Goal: Task Accomplishment & Management: Complete application form

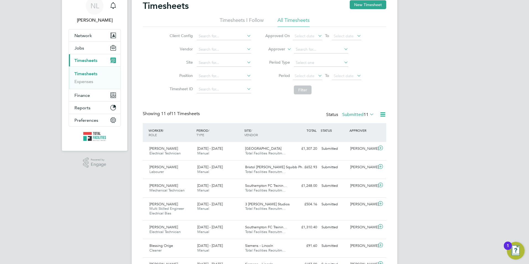
click at [356, 115] on label "Submitted 11" at bounding box center [358, 115] width 32 height 6
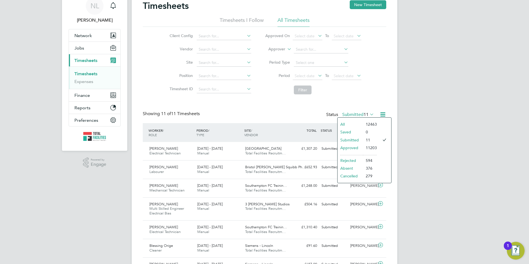
click at [281, 50] on label "Approver" at bounding box center [272, 49] width 25 height 6
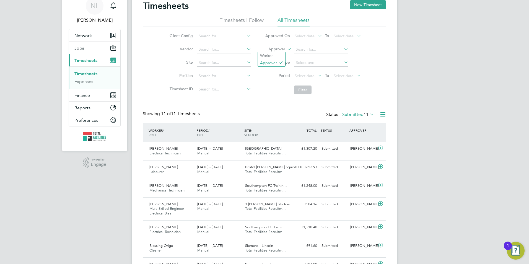
drag, startPoint x: 282, startPoint y: 54, endPoint x: 290, endPoint y: 53, distance: 7.8
click at [282, 54] on li "Worker" at bounding box center [271, 55] width 27 height 7
click at [304, 49] on input at bounding box center [321, 50] width 55 height 8
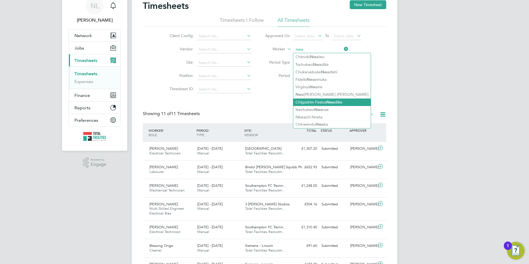
drag, startPoint x: 322, startPoint y: 113, endPoint x: 327, endPoint y: 99, distance: 14.5
click at [322, 113] on li "Nkwachi Nneta" at bounding box center [331, 116] width 77 height 7
type input "Nkwachi Nneta"
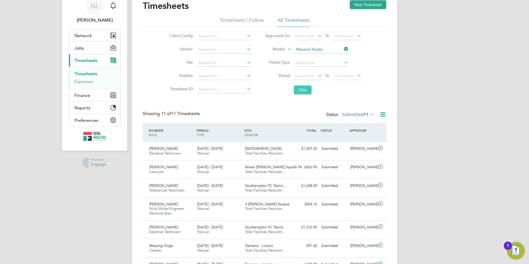
click at [304, 89] on button "Filter" at bounding box center [303, 89] width 18 height 9
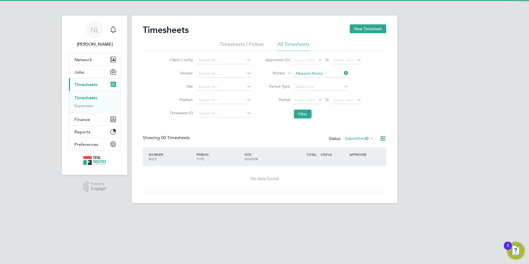
click at [359, 137] on label "Submitted 0" at bounding box center [359, 139] width 29 height 6
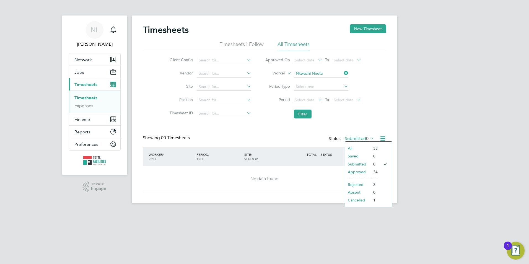
click at [354, 170] on li "Approved" at bounding box center [357, 172] width 25 height 8
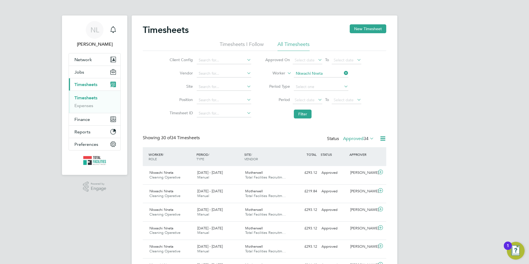
click at [364, 141] on span "34" at bounding box center [366, 139] width 5 height 6
click at [356, 163] on li "Submitted" at bounding box center [356, 164] width 25 height 8
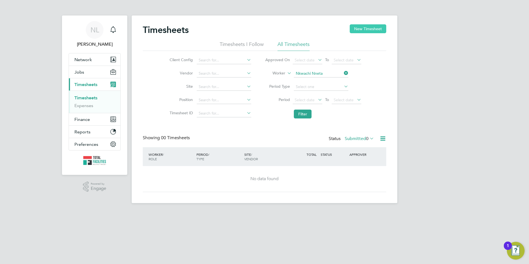
click at [373, 30] on button "New Timesheet" at bounding box center [368, 28] width 37 height 9
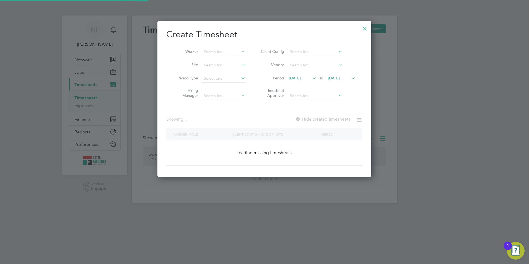
scroll to position [321, 214]
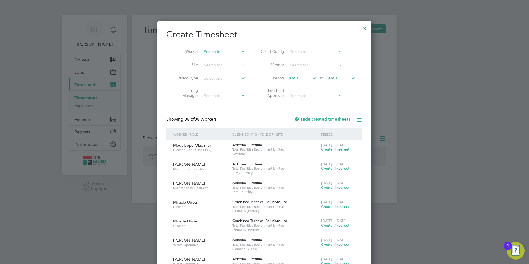
click at [213, 54] on input at bounding box center [223, 52] width 43 height 8
click at [232, 58] on li "Shane Halliday" at bounding box center [236, 59] width 68 height 7
type input "Shane Halliday"
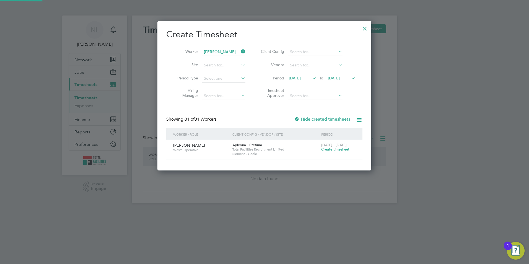
scroll to position [149, 214]
click at [340, 151] on span "Create timesheet" at bounding box center [335, 149] width 28 height 5
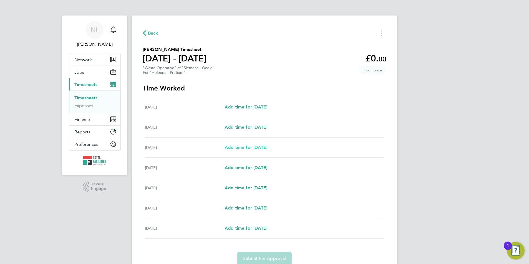
click at [258, 147] on span "Add time for Mon 04 Aug" at bounding box center [246, 147] width 43 height 5
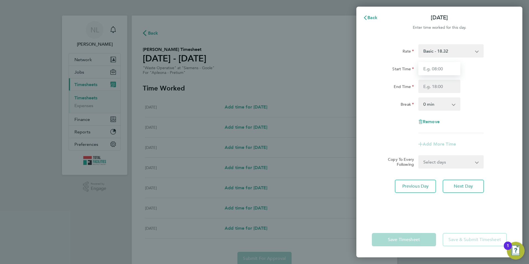
drag, startPoint x: 442, startPoint y: 70, endPoint x: 441, endPoint y: 67, distance: 3.1
click at [441, 67] on input "Start Time" at bounding box center [439, 68] width 42 height 13
type input "07:00"
click at [440, 84] on input "End Time" at bounding box center [439, 86] width 42 height 13
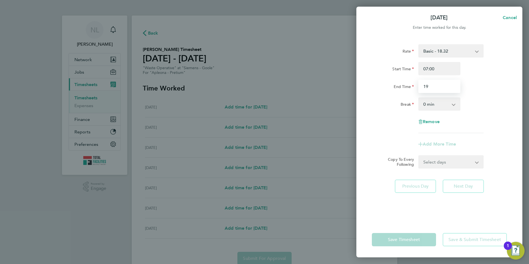
type input "19:30"
click at [498, 69] on div "Start Time 07:00" at bounding box center [439, 68] width 139 height 13
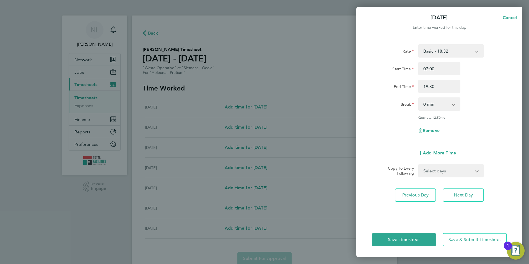
click at [457, 173] on select "Select days Day Tuesday Wednesday Thursday Friday" at bounding box center [448, 171] width 58 height 12
select select "DAY"
click at [419, 165] on select "Select days Day Tuesday Wednesday Thursday Friday" at bounding box center [448, 171] width 58 height 12
select select "2025-08-08"
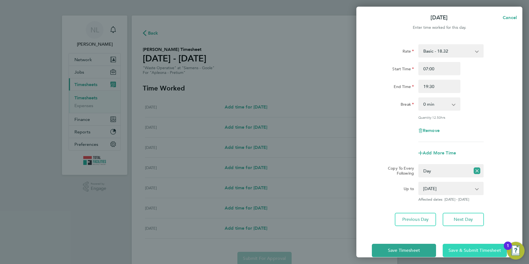
drag, startPoint x: 457, startPoint y: 252, endPoint x: 460, endPoint y: 250, distance: 2.8
click at [457, 252] on span "Save & Submit Timesheet" at bounding box center [475, 251] width 53 height 6
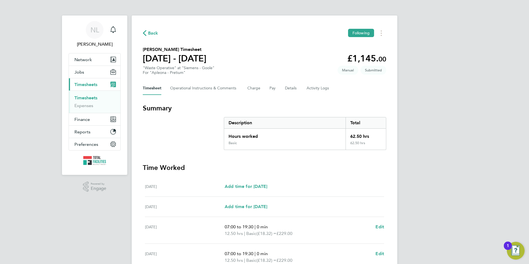
click at [152, 34] on span "Back" at bounding box center [153, 33] width 10 height 7
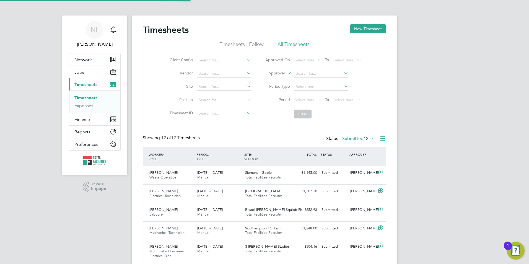
scroll to position [14, 48]
click at [364, 141] on span "12" at bounding box center [366, 139] width 5 height 6
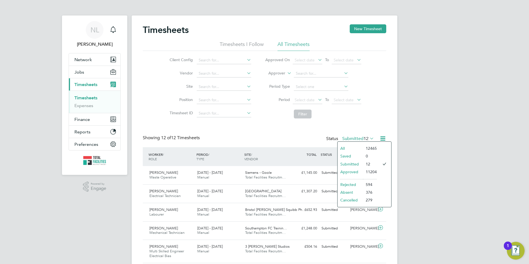
click at [361, 184] on li "Rejected" at bounding box center [350, 185] width 25 height 8
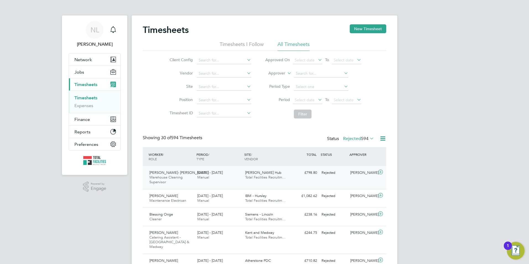
click at [316, 180] on div "Michael Taylor- Lane Warehouse Cleaning Supervisor 2 - 8 Aug 2025 2 - 8 Aug 202…" at bounding box center [264, 177] width 243 height 23
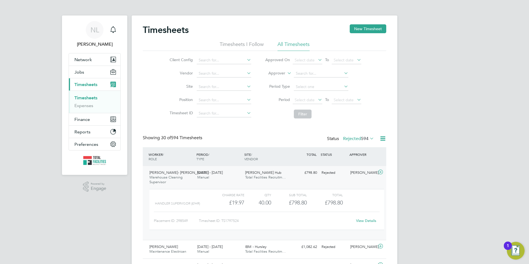
click at [367, 219] on link "View Details" at bounding box center [366, 220] width 20 height 5
click at [81, 70] on span "Jobs" at bounding box center [79, 71] width 10 height 5
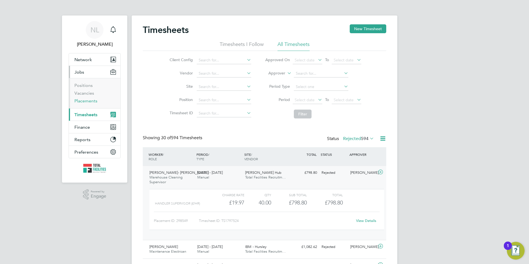
click at [85, 101] on link "Placements" at bounding box center [85, 100] width 23 height 5
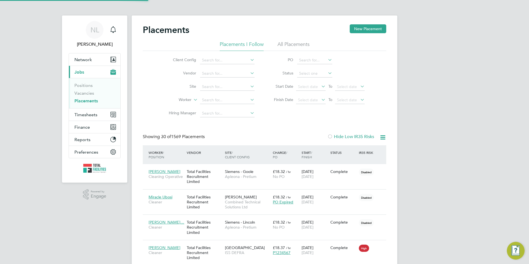
scroll to position [5, 26]
click at [209, 100] on input at bounding box center [227, 100] width 55 height 8
type input "kacper"
click at [307, 72] on input at bounding box center [314, 74] width 35 height 8
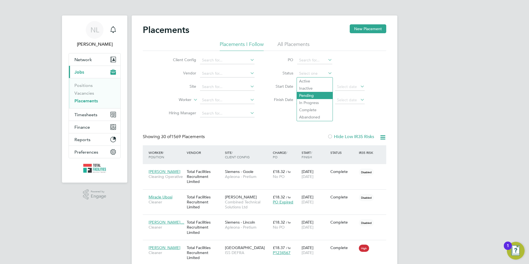
click at [308, 98] on li "Pending" at bounding box center [315, 95] width 36 height 7
type input "Pending"
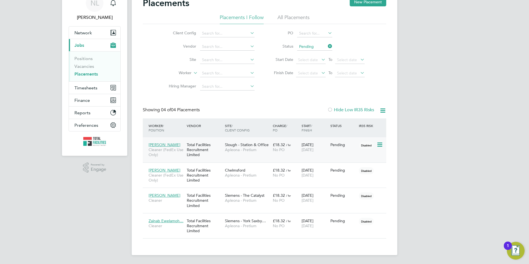
click at [318, 155] on div "14 Aug 2025 20 Aug 2025" at bounding box center [314, 146] width 29 height 15
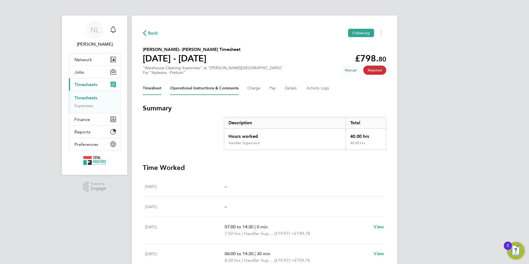
click at [229, 89] on Comments-tab "Operational Instructions & Comments" at bounding box center [204, 88] width 68 height 13
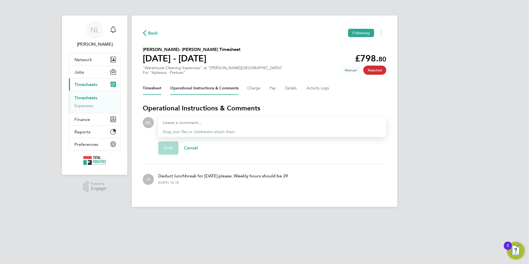
click at [143, 90] on button "Timesheet" at bounding box center [152, 88] width 19 height 13
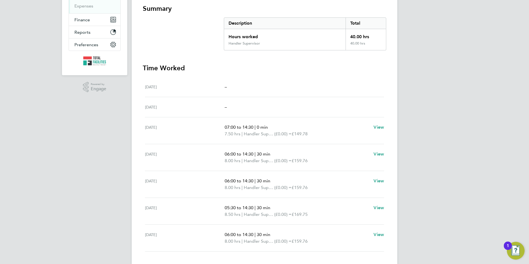
scroll to position [109, 0]
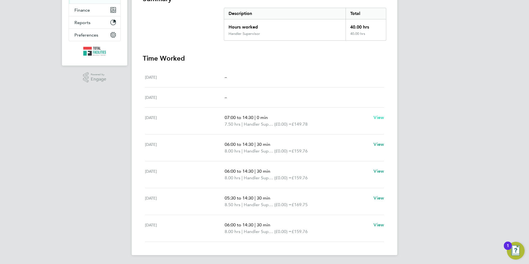
click at [383, 118] on span "View" at bounding box center [379, 117] width 11 height 5
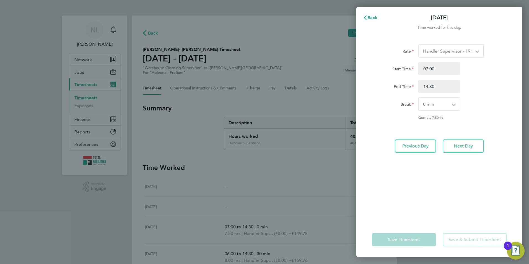
click at [442, 113] on div "Rate Handler Supervisor - 19.97 Start Time 07:00 End Time 14:30 Break 0 min 15 …" at bounding box center [439, 81] width 135 height 75
click at [442, 106] on select "0 min 15 min 30 min 45 min 60 min 75 min 90 min" at bounding box center [436, 104] width 35 height 13
select select "30"
click at [419, 98] on select "0 min 15 min 30 min 45 min 60 min 75 min 90 min" at bounding box center [436, 104] width 35 height 13
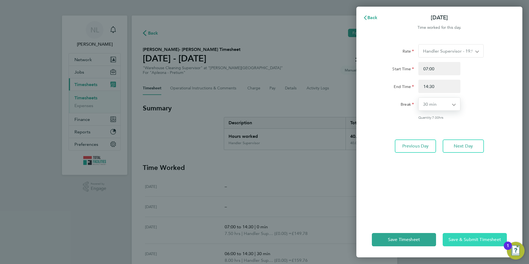
click at [453, 239] on span "Save & Submit Timesheet" at bounding box center [475, 240] width 53 height 6
click at [482, 242] on span "Save & Submit Timesheet" at bounding box center [475, 240] width 53 height 6
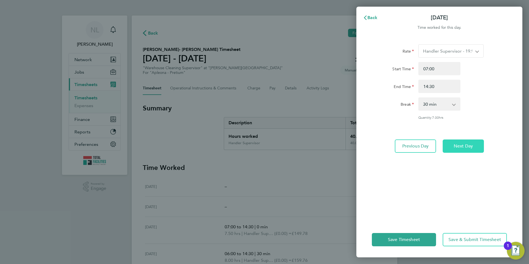
click at [457, 148] on span "Next Day" at bounding box center [463, 146] width 19 height 6
click at [371, 15] on button "Back" at bounding box center [370, 17] width 26 height 11
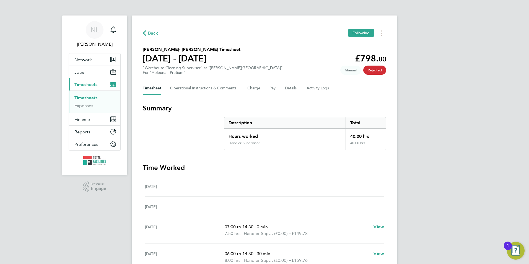
drag, startPoint x: 151, startPoint y: 34, endPoint x: 189, endPoint y: 40, distance: 38.6
click at [187, 39] on div "Back Following Michael Taylor- Lane's Timesheet 02 - 08 Aug 2025 £798. 80 "Ware…" at bounding box center [265, 189] width 266 height 349
click at [148, 33] on span "Back" at bounding box center [153, 33] width 10 height 7
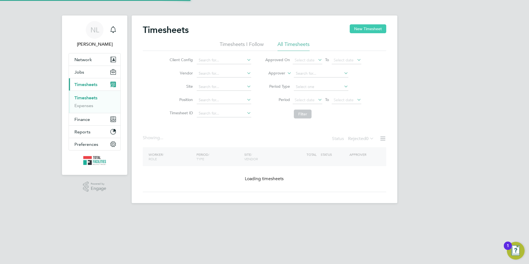
click at [362, 31] on button "New Timesheet" at bounding box center [368, 28] width 37 height 9
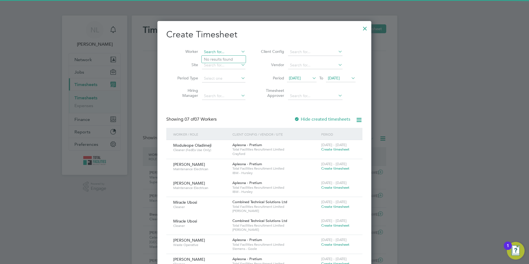
click at [218, 52] on input at bounding box center [223, 52] width 43 height 8
click at [224, 65] on li "Michael T aylor- Lane" at bounding box center [238, 66] width 72 height 7
type input "Michael Taylor- Lane"
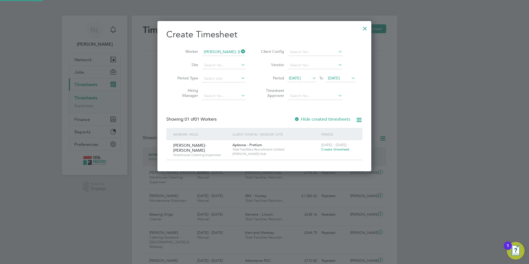
drag, startPoint x: 338, startPoint y: 145, endPoint x: 338, endPoint y: 148, distance: 3.1
click at [338, 148] on div "2 - 8 Aug 2025 Create timesheet" at bounding box center [338, 147] width 37 height 15
click at [338, 148] on span "Create timesheet" at bounding box center [335, 149] width 28 height 5
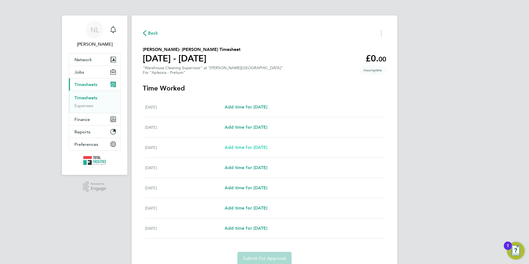
click at [264, 149] on span "Add time for Mon 04 Aug" at bounding box center [246, 147] width 43 height 5
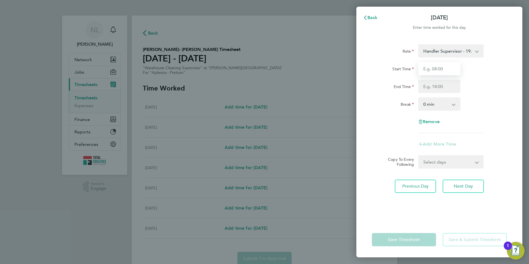
click at [442, 72] on input "Start Time" at bounding box center [439, 68] width 42 height 13
type input "07:00"
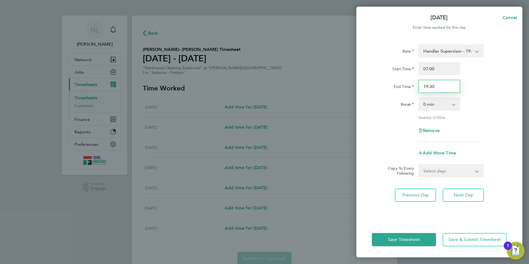
drag, startPoint x: 436, startPoint y: 86, endPoint x: 404, endPoint y: 91, distance: 32.9
click at [407, 89] on div "End Time 19:30" at bounding box center [439, 86] width 139 height 13
type input "14:30"
click at [481, 99] on div "Break 0 min 15 min 30 min 45 min 60 min 75 min 90 min" at bounding box center [439, 103] width 139 height 13
drag, startPoint x: 443, startPoint y: 105, endPoint x: 442, endPoint y: 111, distance: 5.3
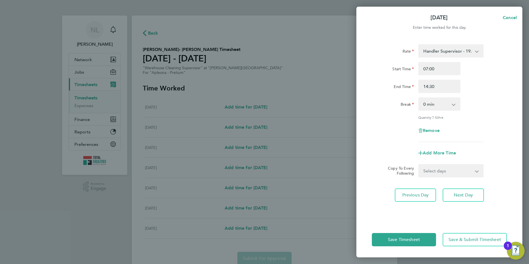
click at [443, 105] on select "0 min 15 min 30 min 45 min 60 min 75 min 90 min" at bounding box center [436, 104] width 34 height 12
select select "30"
click at [419, 98] on select "0 min 15 min 30 min 45 min 60 min 75 min 90 min" at bounding box center [436, 104] width 34 height 12
click at [464, 196] on span "Next Day" at bounding box center [463, 195] width 19 height 6
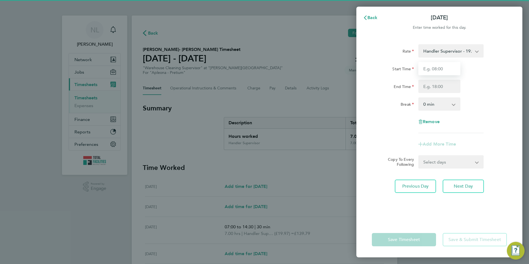
click at [438, 67] on input "Start Time" at bounding box center [439, 68] width 42 height 13
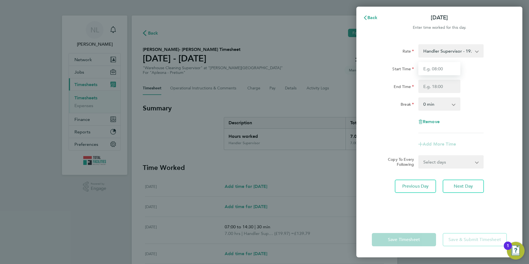
type input "07:00"
type input "14:30"
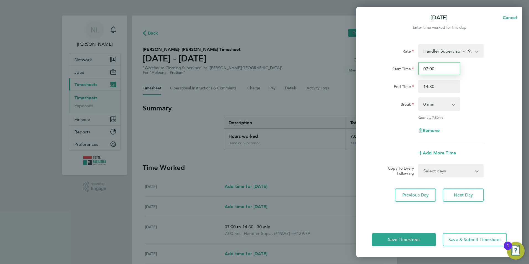
drag, startPoint x: 438, startPoint y: 69, endPoint x: 411, endPoint y: 73, distance: 27.6
click at [411, 73] on div "Start Time 07:00" at bounding box center [439, 68] width 139 height 13
type input "06:00"
click at [489, 72] on div "Start Time 06:00" at bounding box center [439, 68] width 139 height 13
click at [443, 109] on select "0 min 15 min 30 min 45 min 60 min 75 min 90 min" at bounding box center [436, 104] width 34 height 12
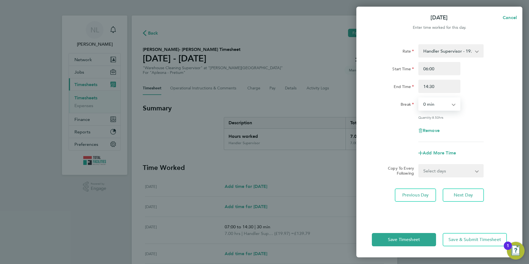
select select "30"
click at [419, 98] on select "0 min 15 min 30 min 45 min 60 min 75 min 90 min" at bounding box center [436, 104] width 34 height 12
click at [452, 173] on select "Select days Day Wednesday Thursday Friday" at bounding box center [448, 171] width 58 height 12
select select "WED"
click at [419, 165] on select "Select days Day Wednesday Thursday Friday" at bounding box center [448, 171] width 58 height 12
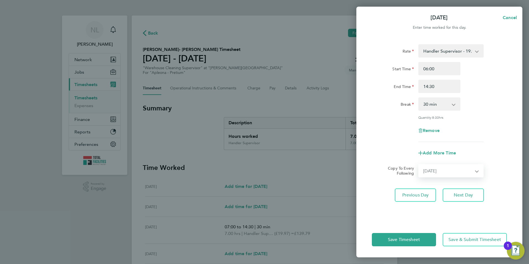
select select "2025-08-08"
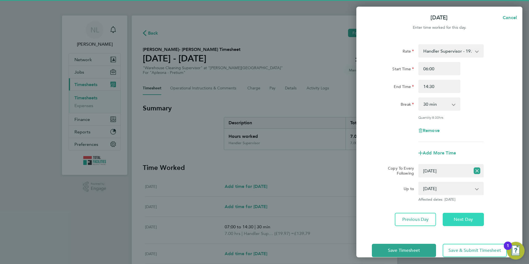
click at [462, 221] on button "Next Day" at bounding box center [463, 219] width 41 height 13
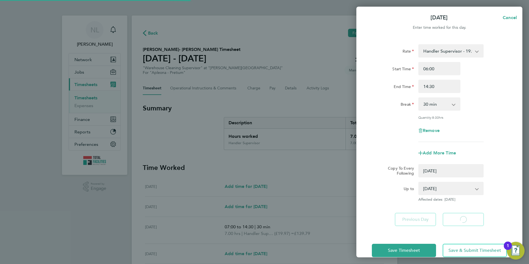
select select "0: null"
select select "30"
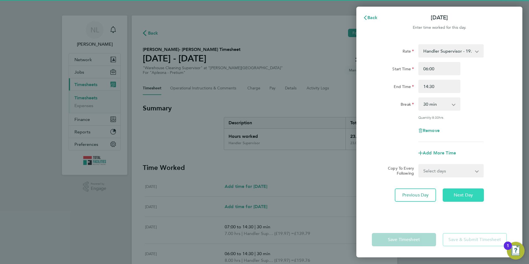
click at [462, 195] on span "Next Day" at bounding box center [463, 195] width 19 height 6
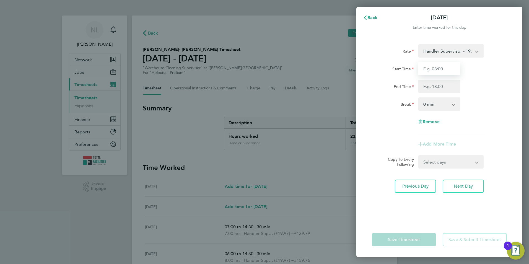
click at [436, 67] on input "Start Time" at bounding box center [439, 68] width 42 height 13
type input "05:30"
click at [448, 86] on input "End Time" at bounding box center [439, 86] width 42 height 13
type input "14:30"
click at [506, 91] on div "End Time 14:30" at bounding box center [439, 86] width 139 height 13
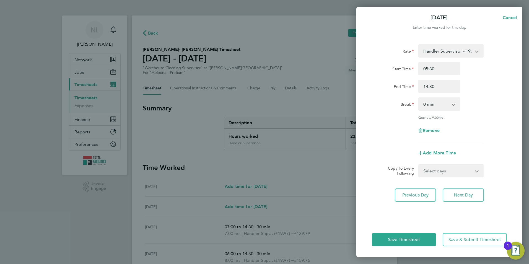
click at [442, 105] on select "0 min 15 min 30 min 45 min 60 min 75 min 90 min" at bounding box center [436, 104] width 34 height 12
select select "30"
click at [419, 98] on select "0 min 15 min 30 min 45 min 60 min 75 min 90 min" at bounding box center [436, 104] width 34 height 12
click at [466, 193] on span "Next Day" at bounding box center [463, 195] width 19 height 6
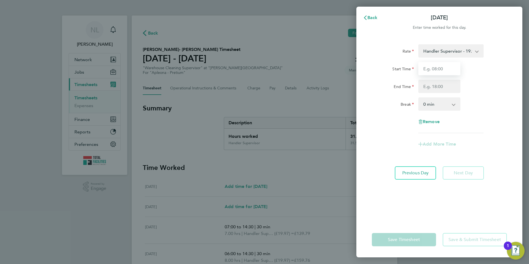
click at [440, 71] on input "Start Time" at bounding box center [439, 68] width 42 height 13
type input "06:30"
click at [444, 86] on input "End Time" at bounding box center [439, 86] width 42 height 13
type input "14:30"
click at [490, 74] on div "Start Time 06:30" at bounding box center [439, 68] width 139 height 13
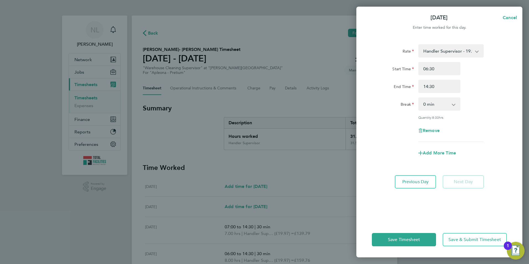
click at [454, 104] on app-icon-cross-button at bounding box center [456, 104] width 7 height 12
drag, startPoint x: 447, startPoint y: 105, endPoint x: 443, endPoint y: 110, distance: 6.5
click at [447, 105] on select "0 min 15 min 30 min 45 min 60 min 75 min 90 min" at bounding box center [436, 104] width 34 height 12
select select "30"
click at [419, 98] on select "0 min 15 min 30 min 45 min 60 min 75 min 90 min" at bounding box center [436, 104] width 34 height 12
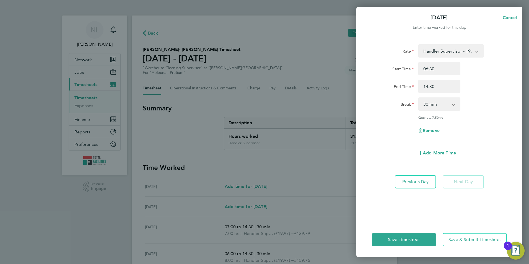
click at [483, 113] on div "Rate Handler Supervisor - 19.97 Start Time 06:30 End Time 14:30 Break 0 min 15 …" at bounding box center [439, 93] width 135 height 98
click at [406, 243] on button "Save Timesheet" at bounding box center [404, 239] width 64 height 13
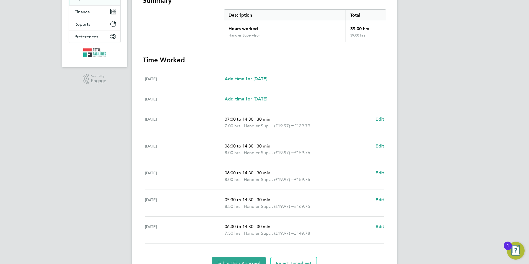
scroll to position [136, 0]
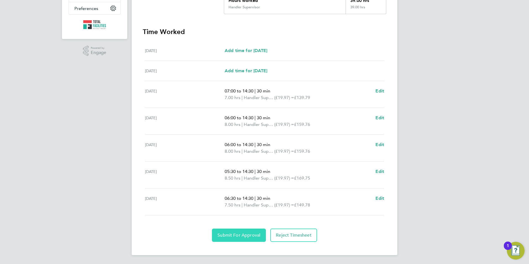
click at [232, 239] on button "Submit For Approval" at bounding box center [239, 235] width 54 height 13
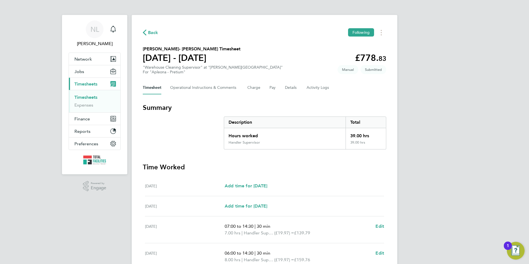
scroll to position [0, 0]
click at [151, 34] on span "Back" at bounding box center [153, 33] width 10 height 7
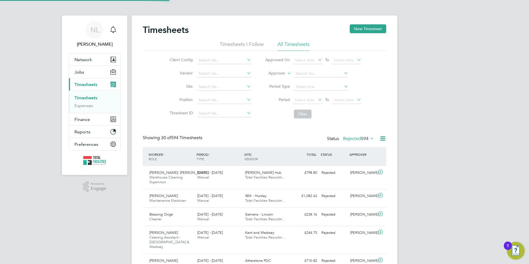
scroll to position [14, 48]
click at [357, 139] on label "Rejected 594" at bounding box center [358, 139] width 31 height 6
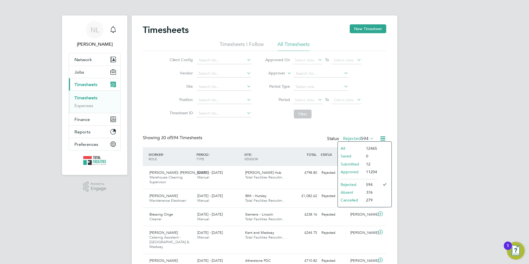
click at [353, 164] on li "Submitted" at bounding box center [350, 164] width 25 height 8
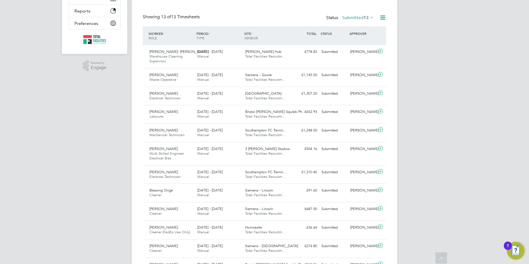
click at [358, 19] on label "Submitted 13" at bounding box center [358, 18] width 32 height 6
click at [351, 52] on li "Approved" at bounding box center [350, 51] width 25 height 8
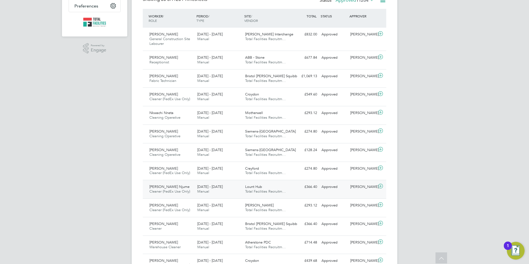
click at [317, 185] on div "£366.40 Approved" at bounding box center [305, 186] width 29 height 9
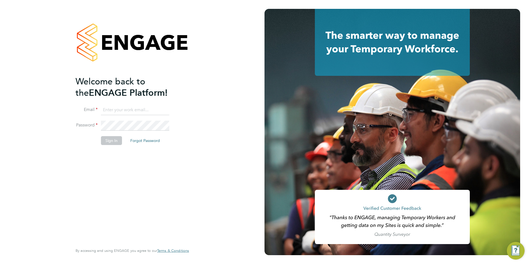
type input "Nicola.lawrence@tfrecruitment.co.uk"
click at [111, 140] on button "Sign In" at bounding box center [111, 140] width 21 height 9
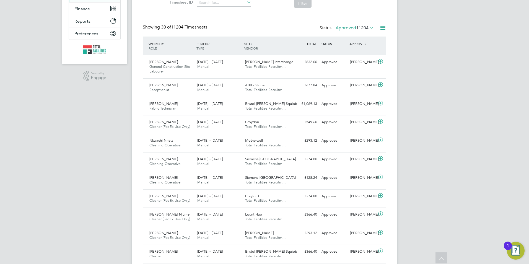
click at [358, 29] on span "11204" at bounding box center [362, 28] width 12 height 6
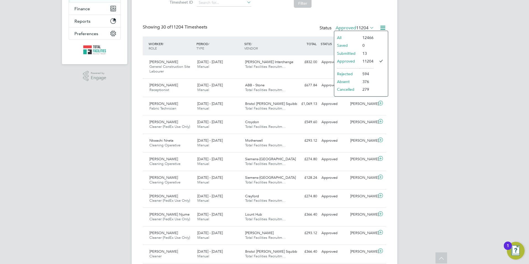
click at [355, 54] on li "Submitted" at bounding box center [346, 54] width 25 height 8
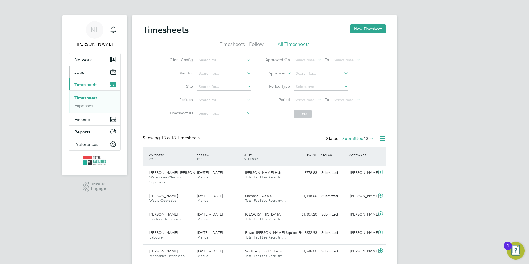
click at [85, 76] on button "Jobs" at bounding box center [94, 72] width 51 height 12
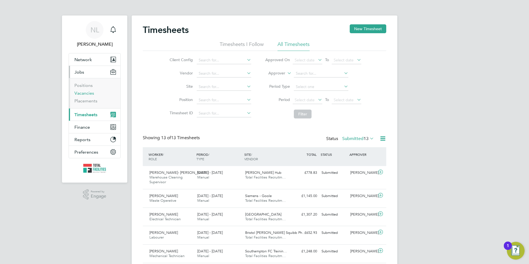
click at [87, 90] on li "Positions" at bounding box center [95, 87] width 42 height 8
click at [86, 94] on link "Vacancies" at bounding box center [84, 92] width 20 height 5
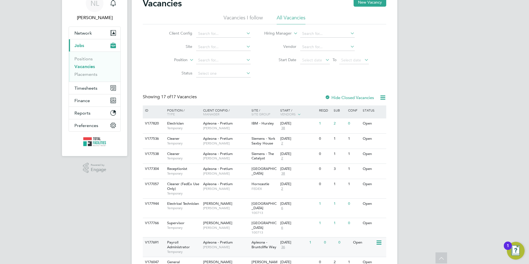
scroll to position [24, 0]
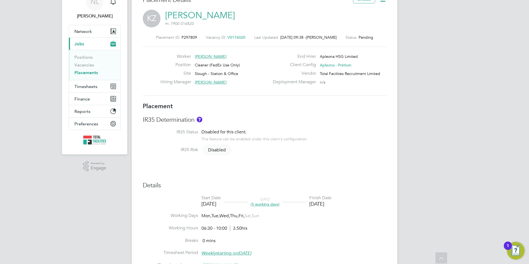
scroll to position [28, 0]
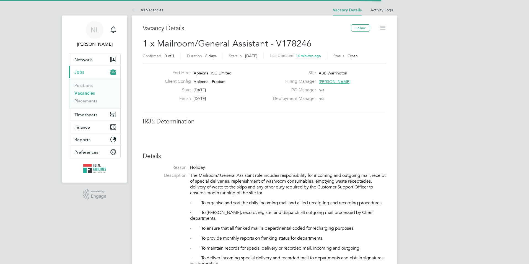
scroll to position [16, 48]
